Goal: Information Seeking & Learning: Find specific fact

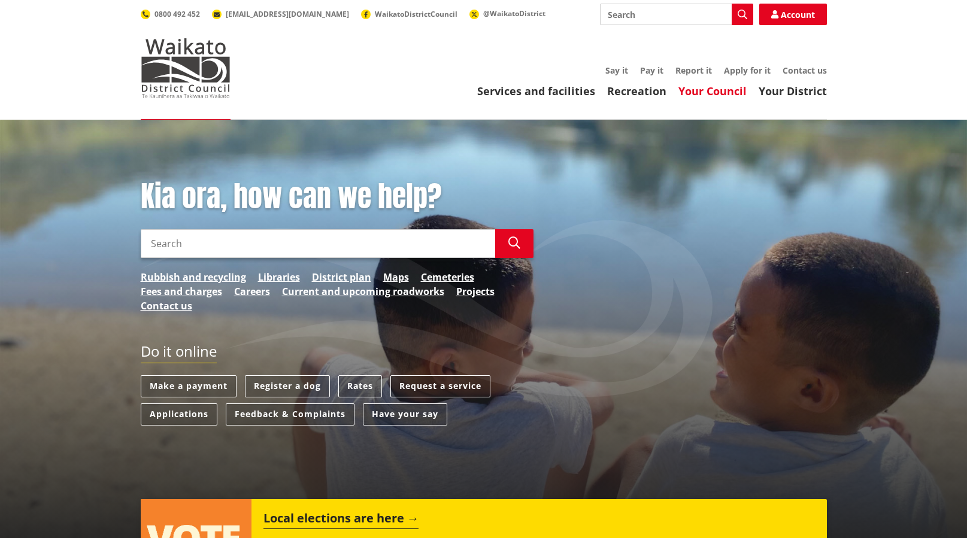
click at [734, 93] on link "Your Council" at bounding box center [712, 91] width 68 height 14
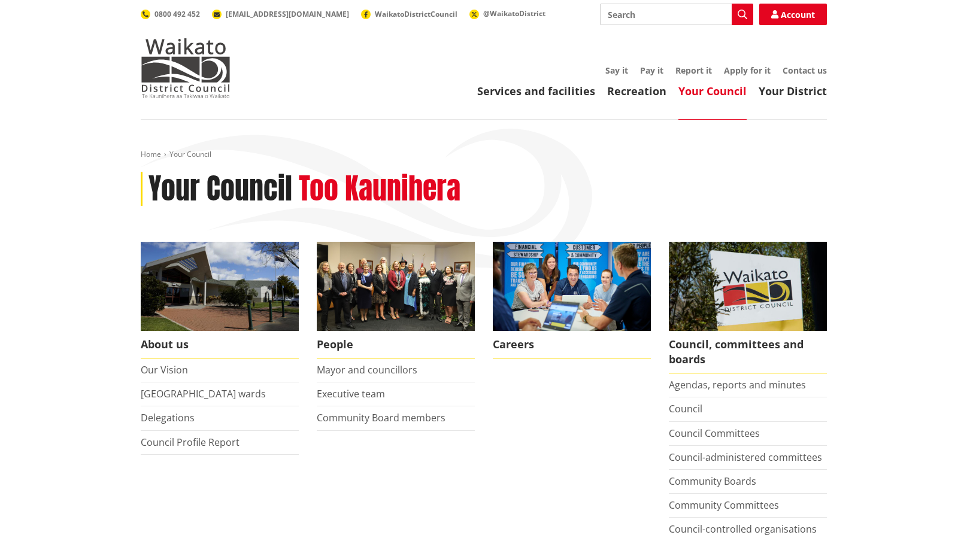
click at [656, 14] on input "Search" at bounding box center [676, 15] width 153 height 22
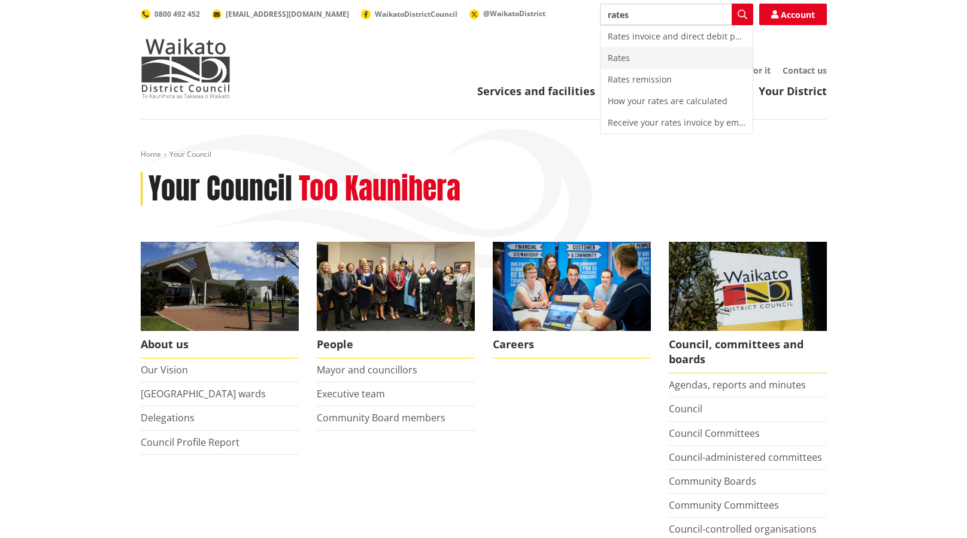
click at [627, 56] on div "Rates" at bounding box center [676, 58] width 152 height 22
type input "Rates"
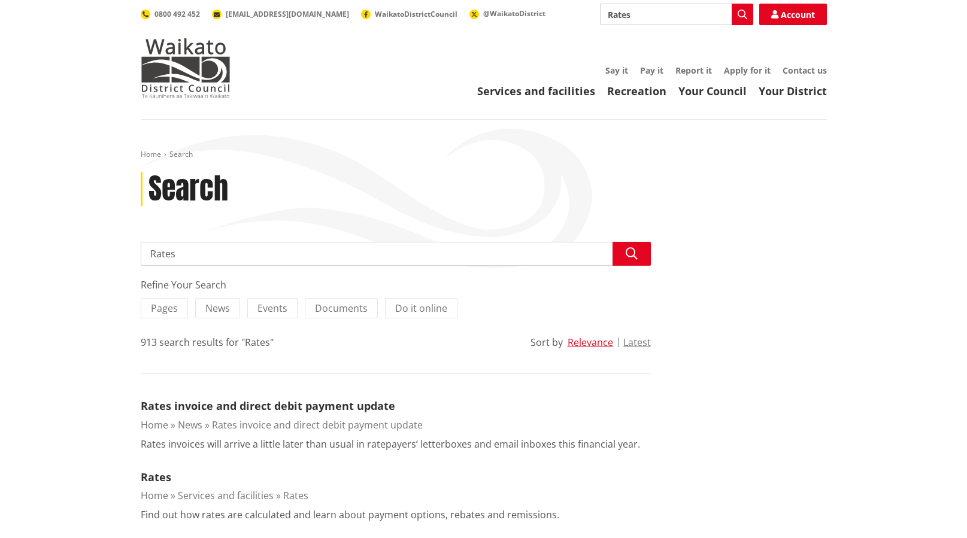
click at [251, 257] on input "Rates" at bounding box center [396, 254] width 510 height 24
type input "R"
type input "[STREET_ADDRESS]"
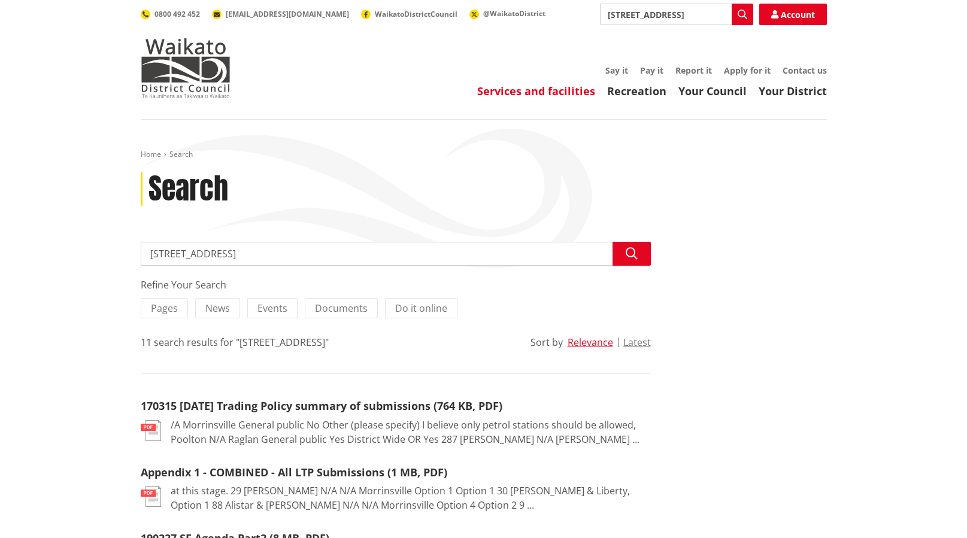
click at [549, 89] on link "Services and facilities" at bounding box center [536, 91] width 118 height 14
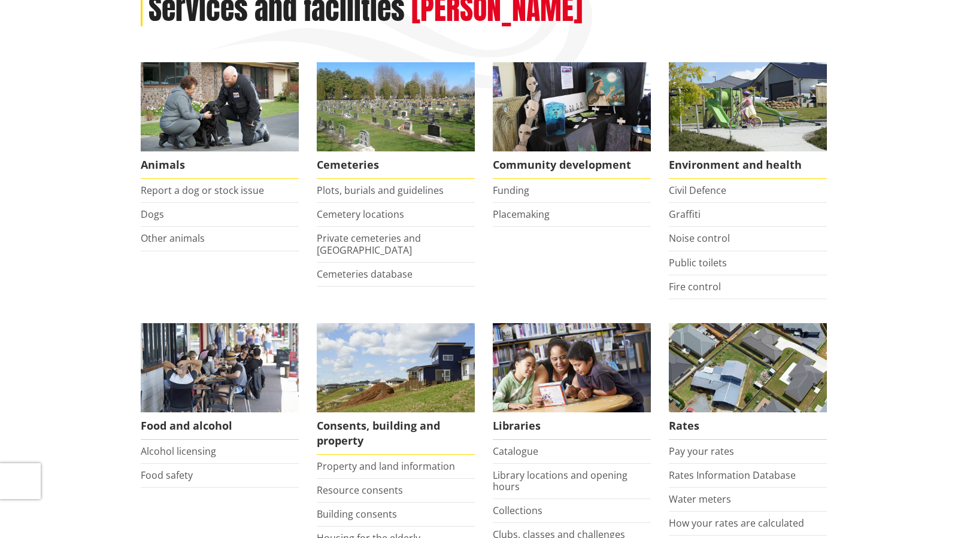
scroll to position [239, 0]
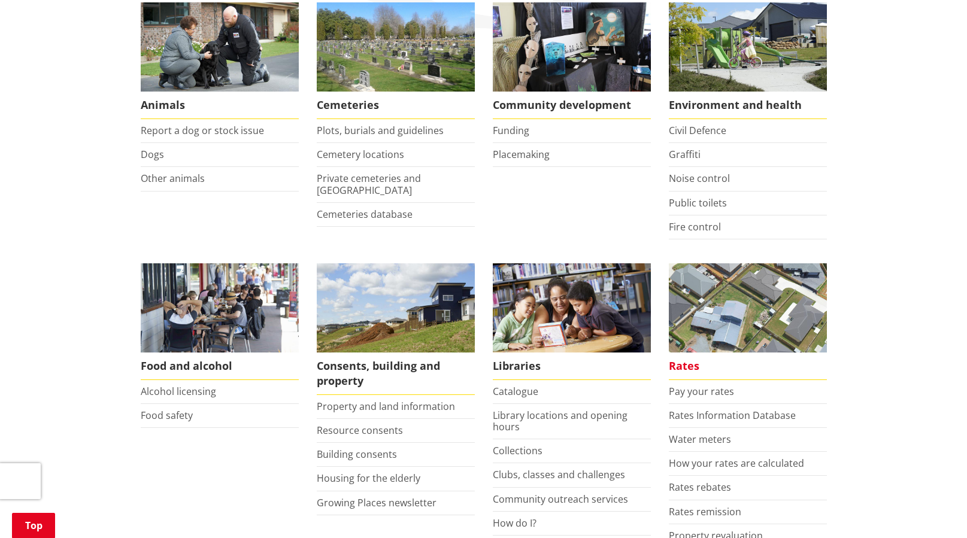
click at [693, 370] on span "Rates" at bounding box center [747, 366] width 158 height 28
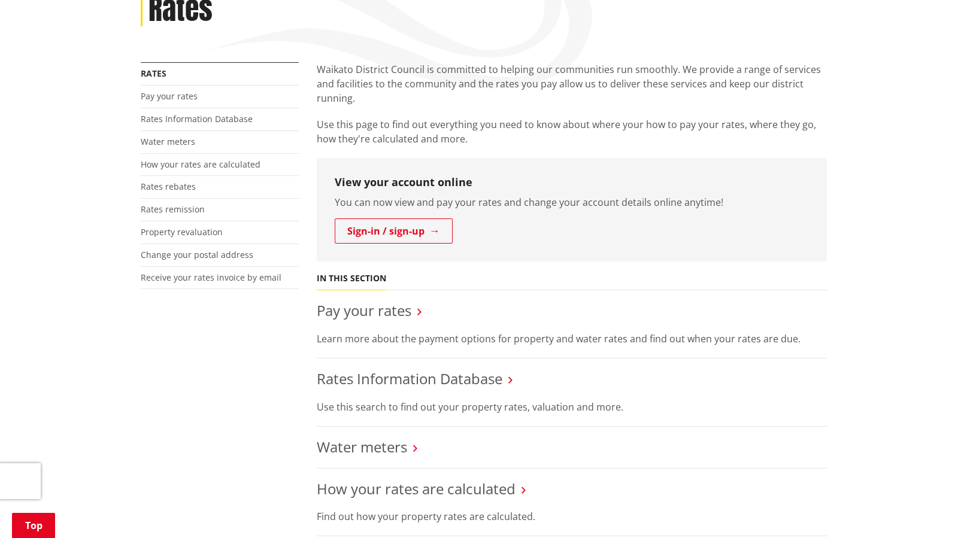
scroll to position [299, 0]
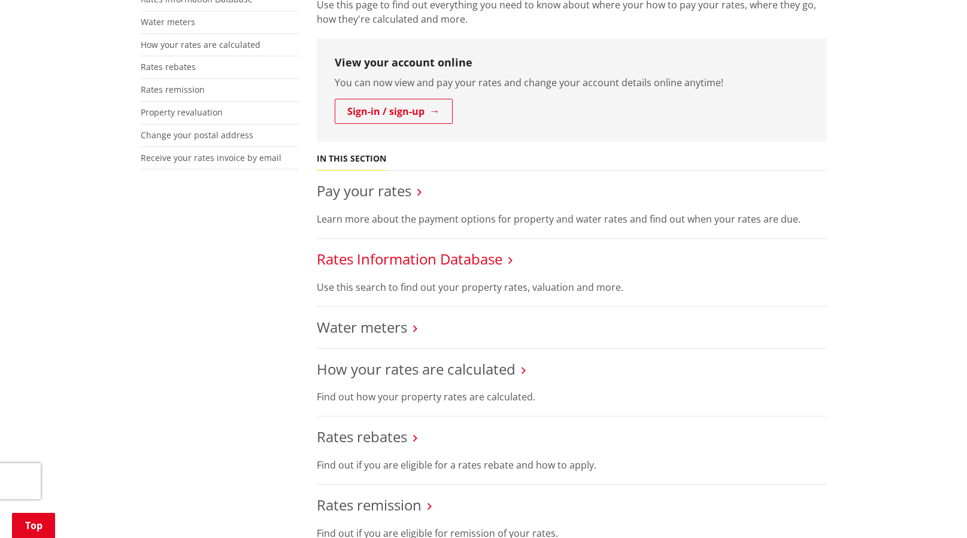
click at [444, 266] on link "Rates Information Database" at bounding box center [410, 259] width 186 height 20
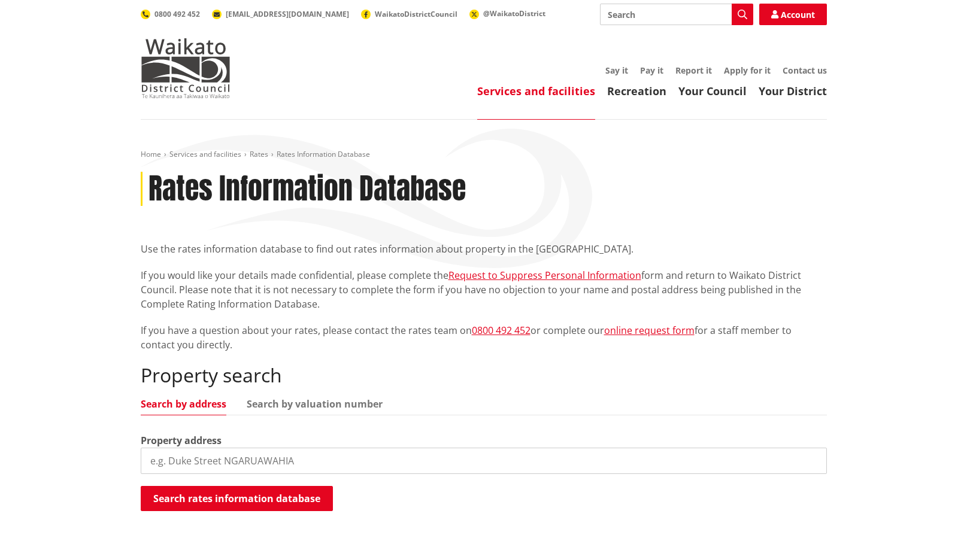
click at [194, 463] on input "search" at bounding box center [484, 461] width 686 height 26
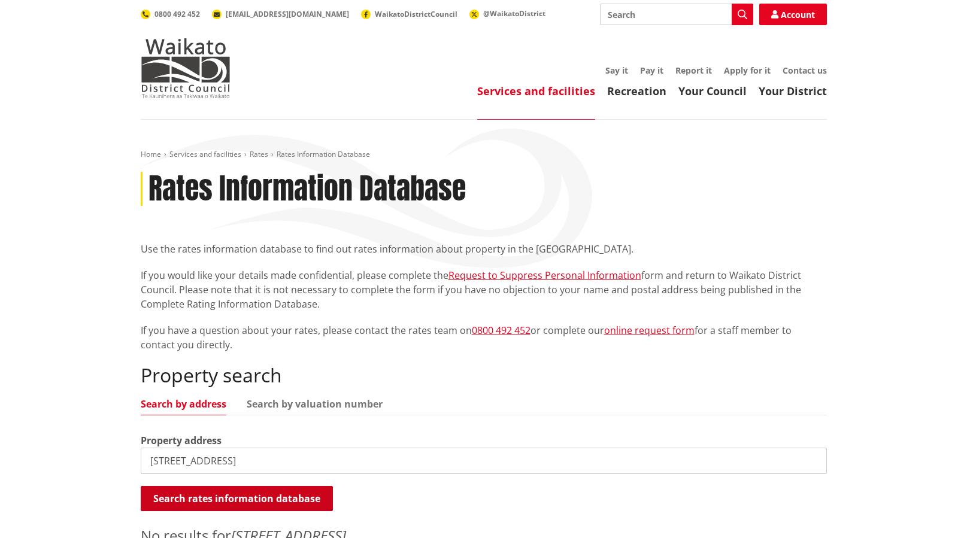
click at [288, 500] on button "Search rates information database" at bounding box center [237, 498] width 192 height 25
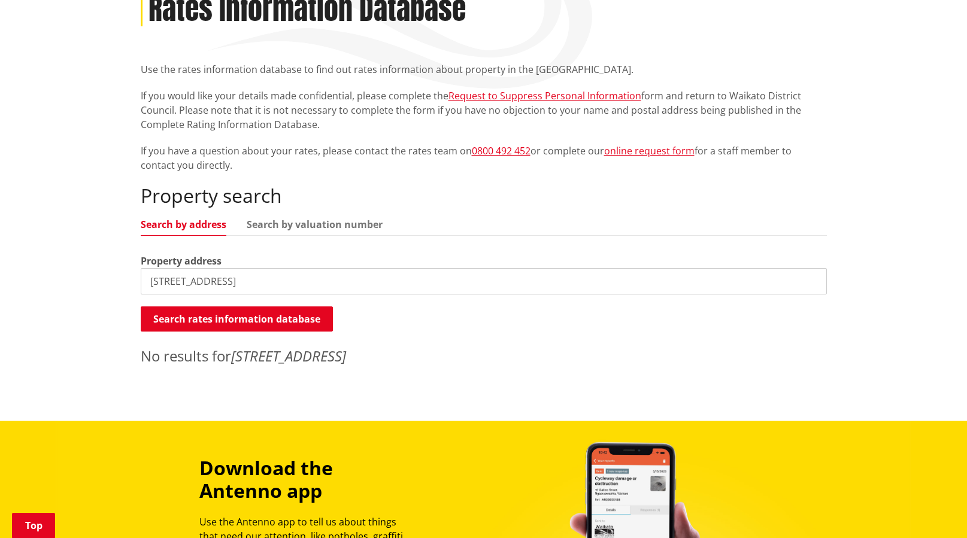
drag, startPoint x: 163, startPoint y: 278, endPoint x: 172, endPoint y: 278, distance: 9.0
click at [164, 278] on input "287 morrinsville rd" at bounding box center [484, 281] width 686 height 26
type input "289 morrinsville rd"
click at [170, 309] on button "Search rates information database" at bounding box center [237, 318] width 192 height 25
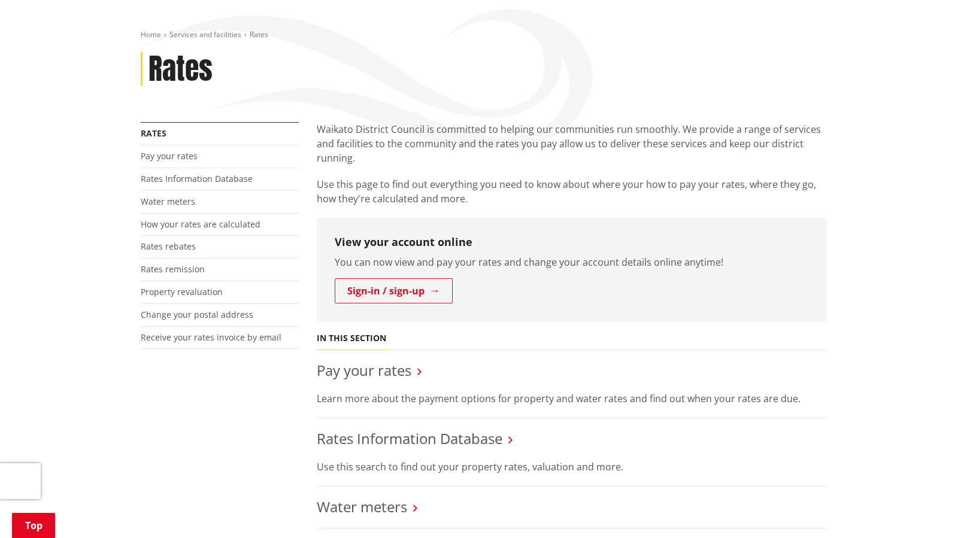
scroll to position [239, 0]
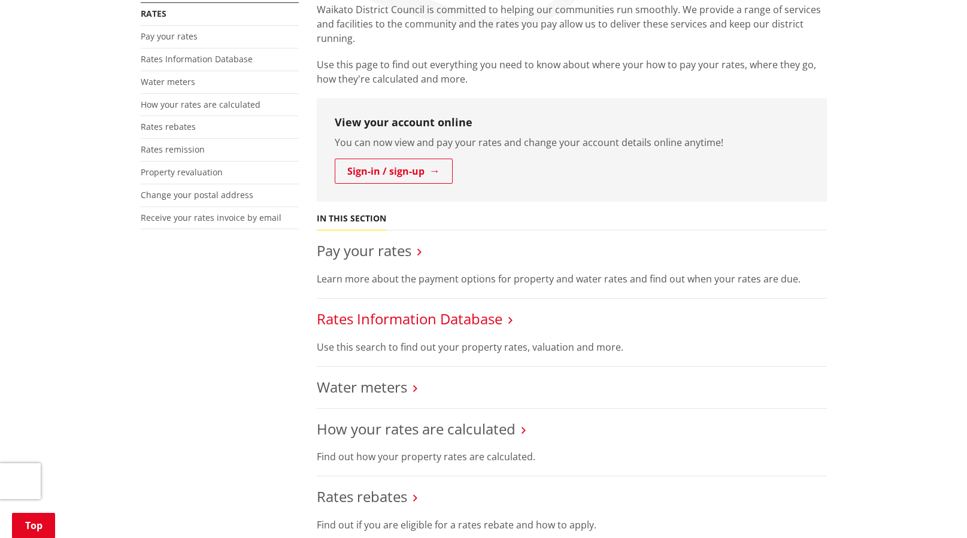
click at [477, 320] on link "Rates Information Database" at bounding box center [410, 319] width 186 height 20
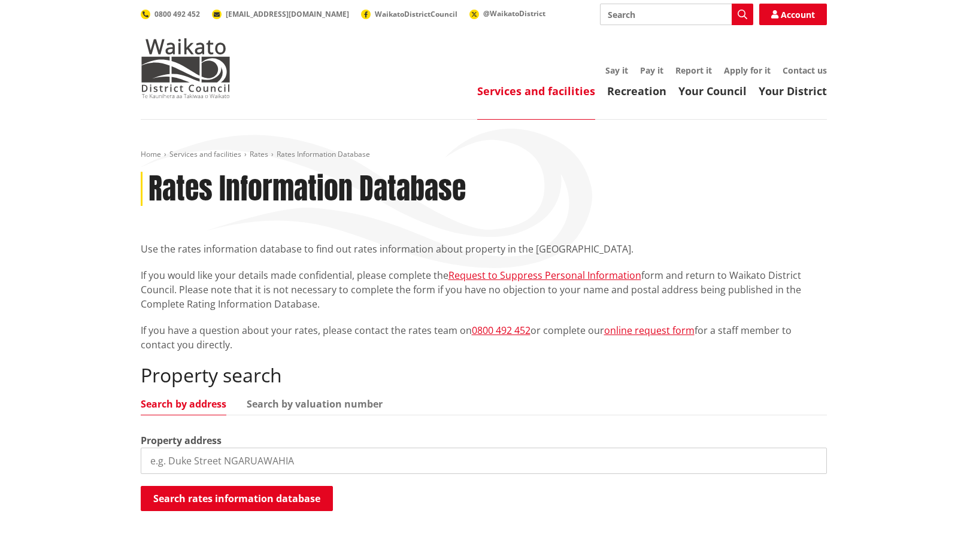
scroll to position [180, 0]
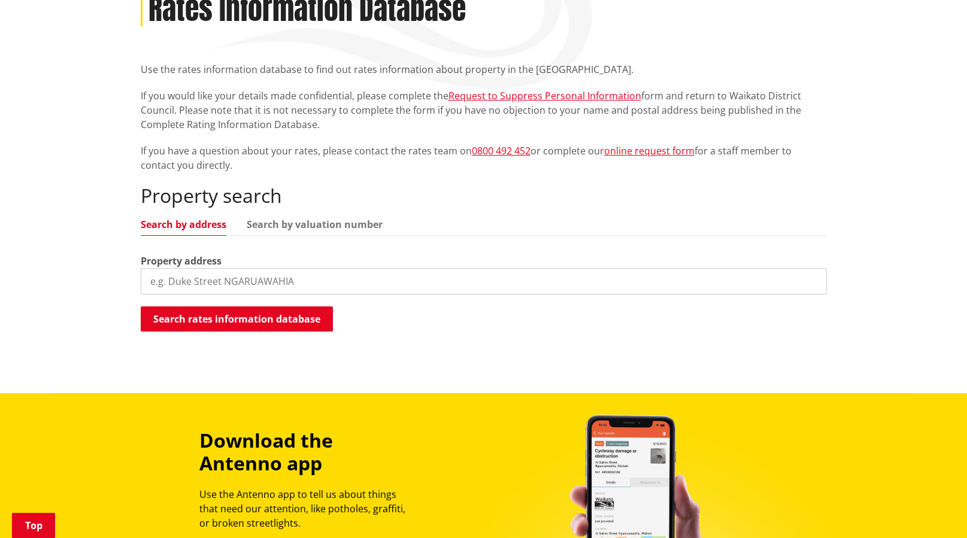
click at [417, 283] on input "search" at bounding box center [484, 281] width 686 height 26
click at [310, 320] on button "Search rates information database" at bounding box center [237, 318] width 192 height 25
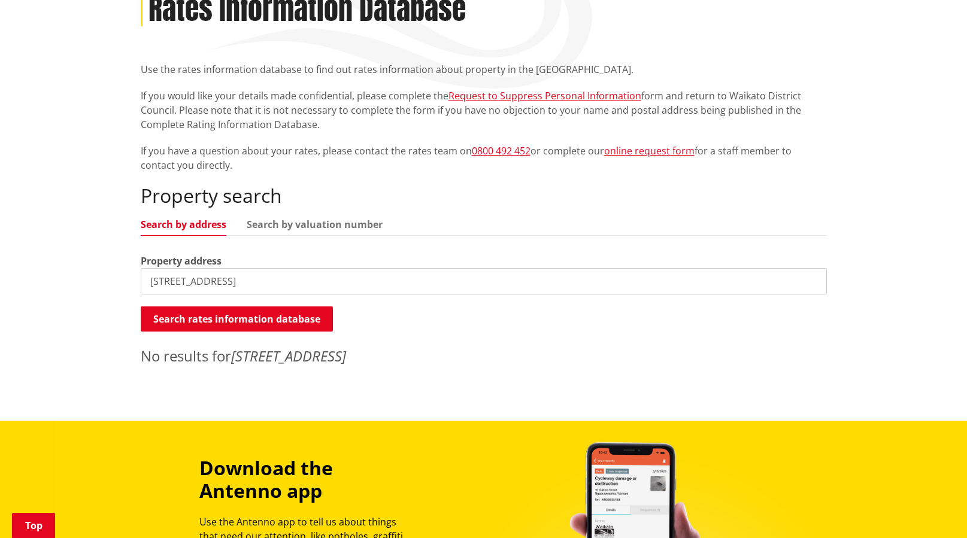
click at [161, 279] on input "[STREET_ADDRESS]" at bounding box center [484, 281] width 686 height 26
type input "[STREET_ADDRESS]"
